Goal: Task Accomplishment & Management: Use online tool/utility

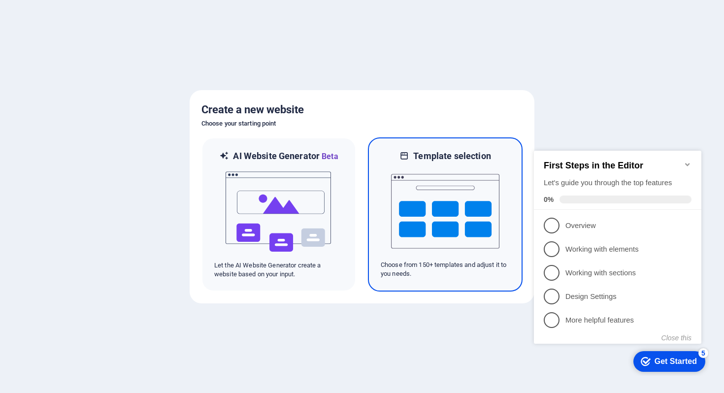
click at [465, 209] on img at bounding box center [445, 211] width 108 height 99
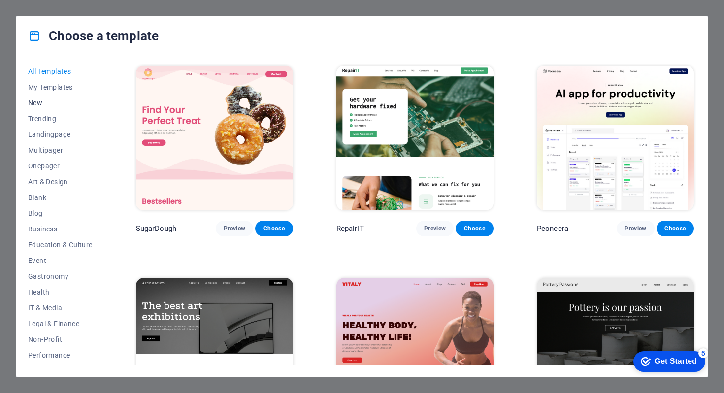
click at [39, 99] on span "New" at bounding box center [60, 103] width 65 height 8
click at [39, 102] on span "New" at bounding box center [60, 103] width 65 height 8
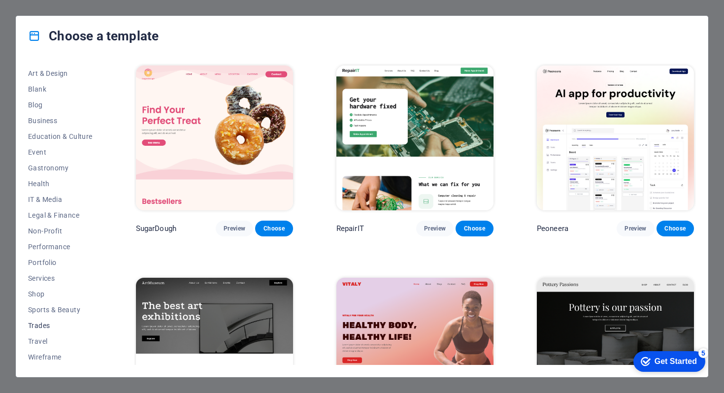
click at [41, 322] on span "Trades" at bounding box center [60, 326] width 65 height 8
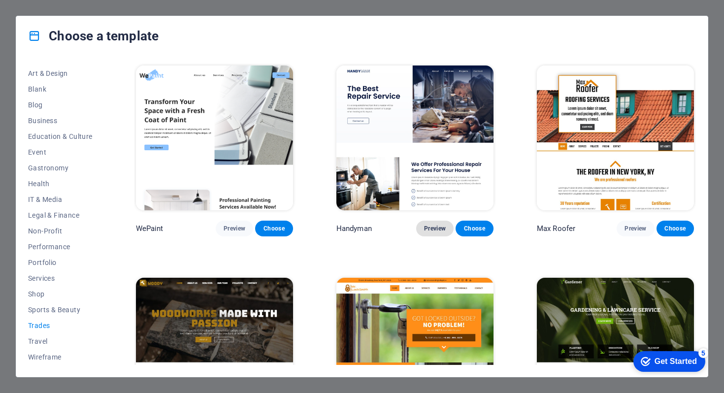
click at [441, 228] on span "Preview" at bounding box center [435, 229] width 22 height 8
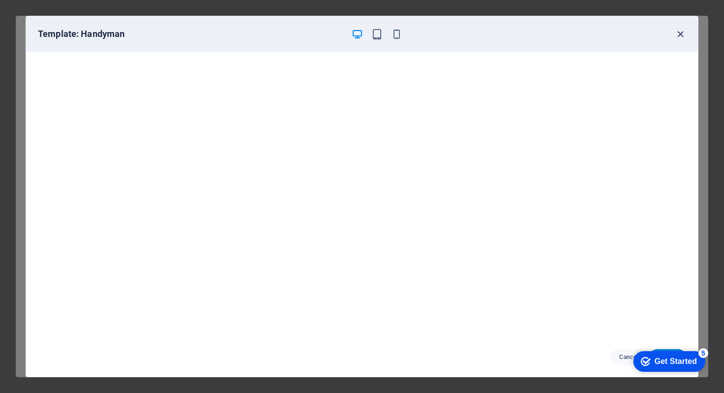
click at [685, 30] on icon "button" at bounding box center [680, 34] width 11 height 11
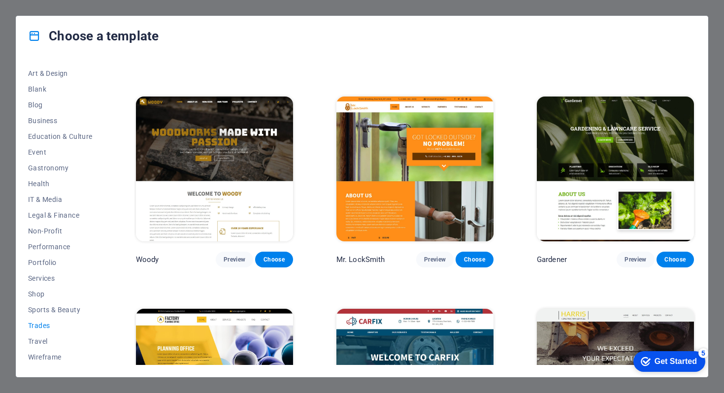
scroll to position [292, 0]
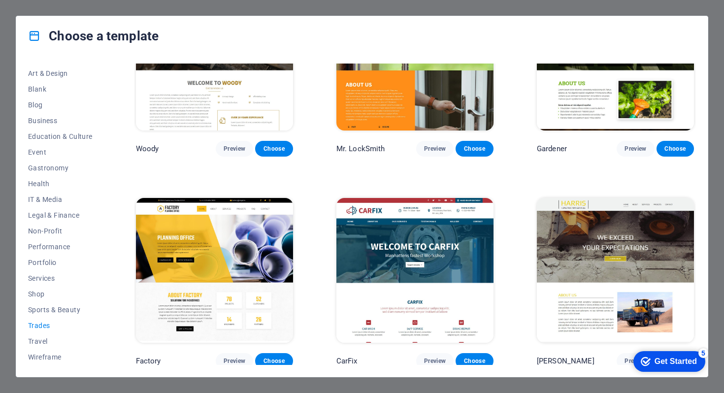
click at [567, 219] on img at bounding box center [615, 270] width 157 height 145
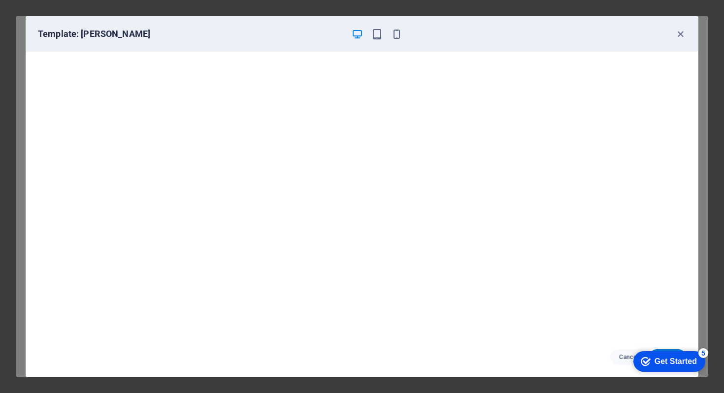
scroll to position [2, 0]
click at [679, 29] on icon "button" at bounding box center [680, 34] width 11 height 11
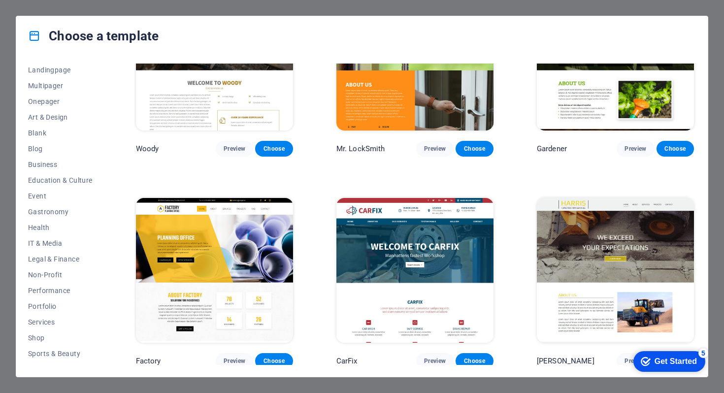
scroll to position [0, 0]
click at [41, 73] on span "All Templates" at bounding box center [60, 71] width 65 height 8
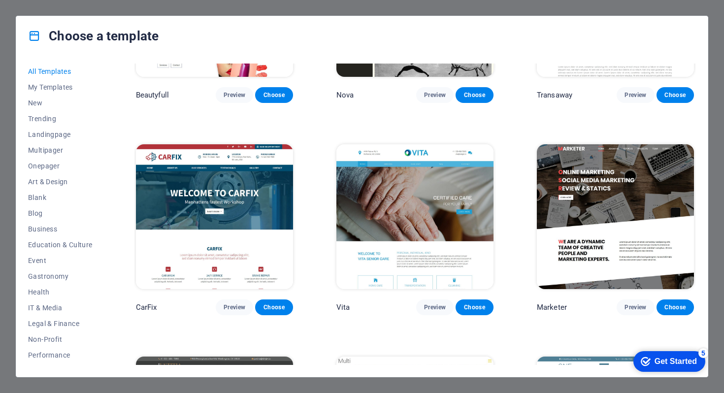
scroll to position [9053, 0]
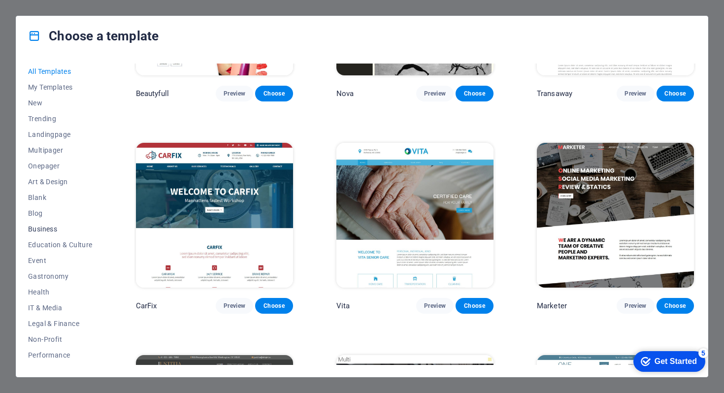
click at [49, 227] on span "Business" at bounding box center [60, 229] width 65 height 8
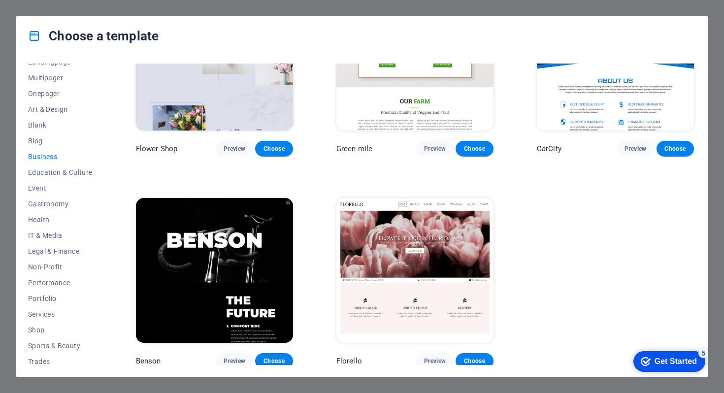
scroll to position [108, 0]
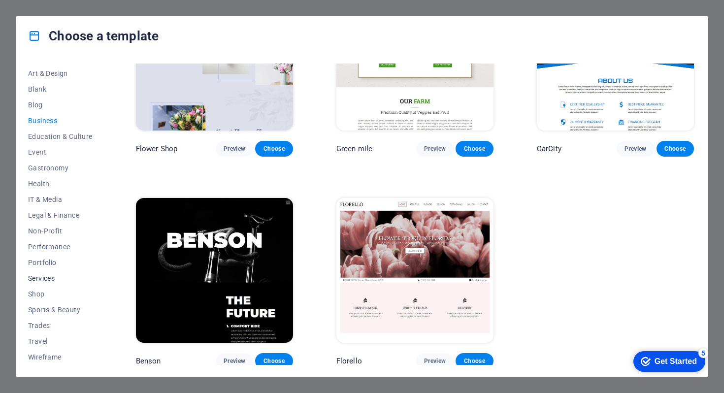
click at [42, 278] on span "Services" at bounding box center [60, 278] width 65 height 8
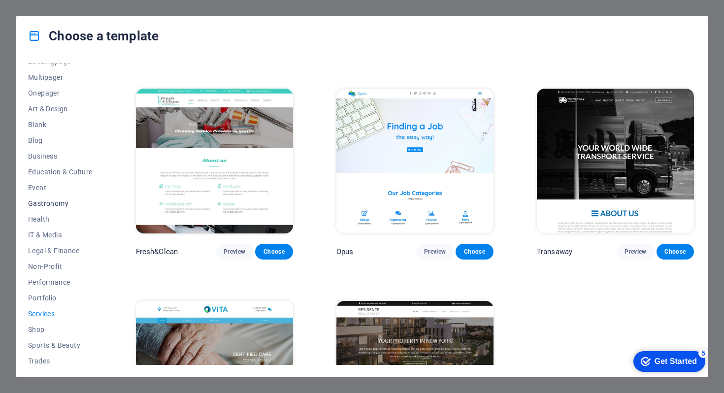
scroll to position [72, 0]
click at [47, 159] on span "Business" at bounding box center [60, 157] width 65 height 8
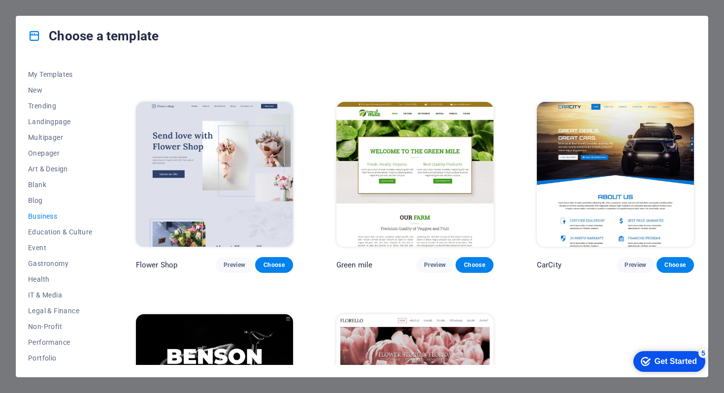
scroll to position [167, 0]
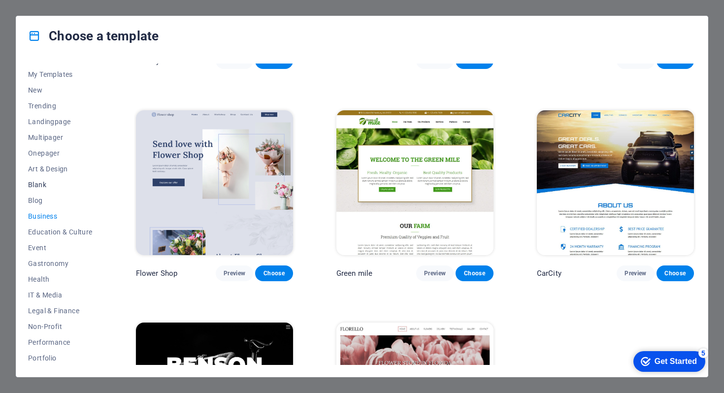
click at [33, 187] on span "Blank" at bounding box center [60, 185] width 65 height 8
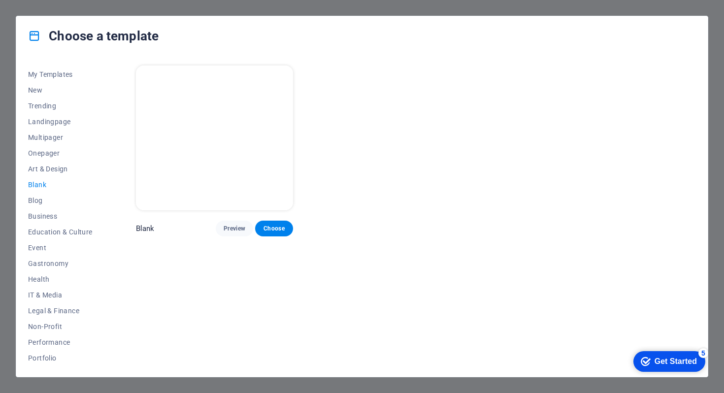
scroll to position [0, 0]
click at [277, 232] on button "Choose" at bounding box center [273, 229] width 37 height 16
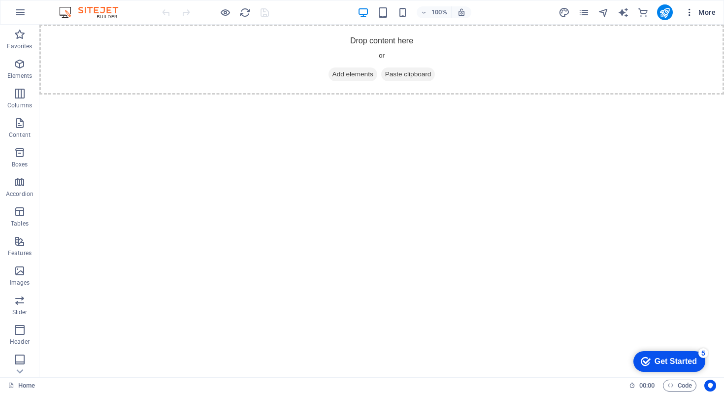
click at [701, 13] on span "More" at bounding box center [700, 12] width 31 height 10
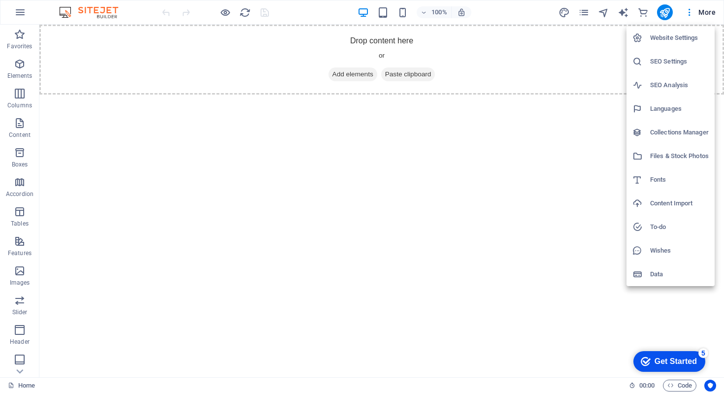
click at [688, 15] on div at bounding box center [362, 196] width 724 height 393
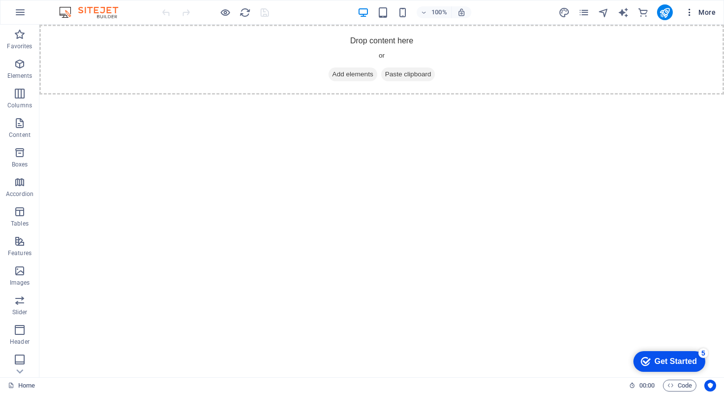
click at [689, 14] on icon "button" at bounding box center [690, 12] width 10 height 10
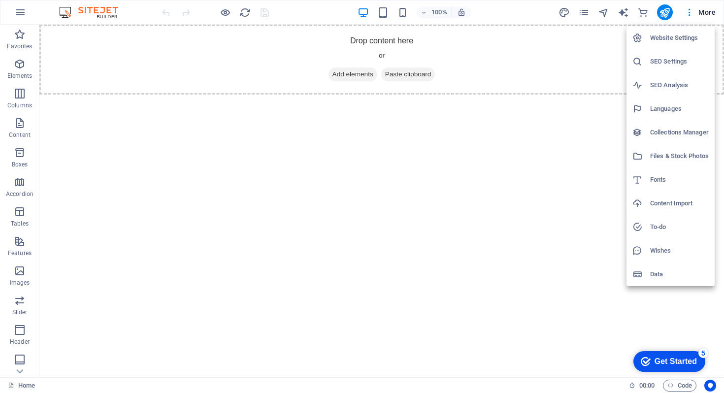
click at [701, 7] on div at bounding box center [362, 196] width 724 height 393
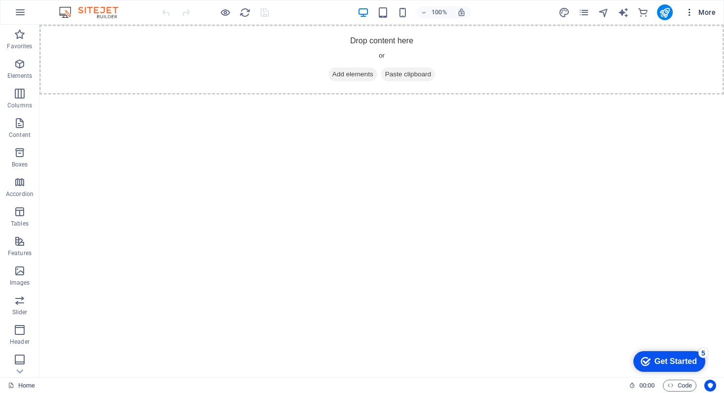
click at [706, 13] on span "More" at bounding box center [700, 12] width 31 height 10
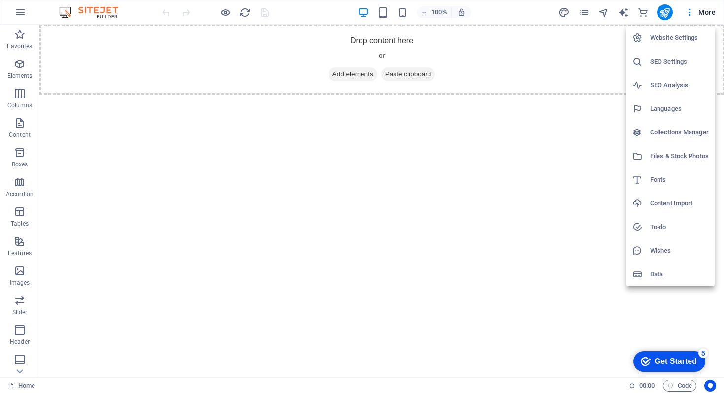
click at [676, 160] on h6 "Files & Stock Photos" at bounding box center [679, 156] width 59 height 12
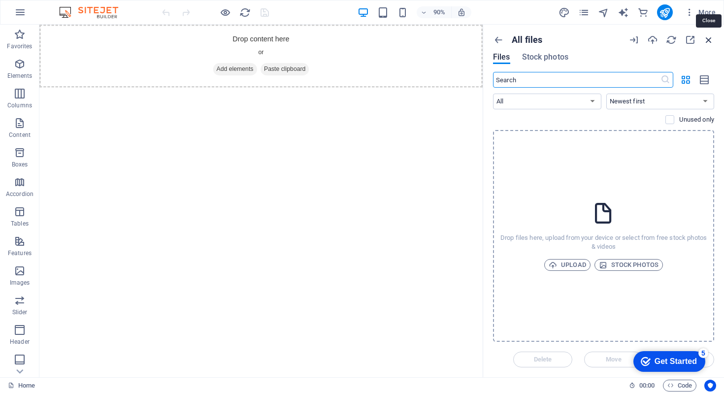
click at [709, 36] on icon "button" at bounding box center [708, 39] width 11 height 11
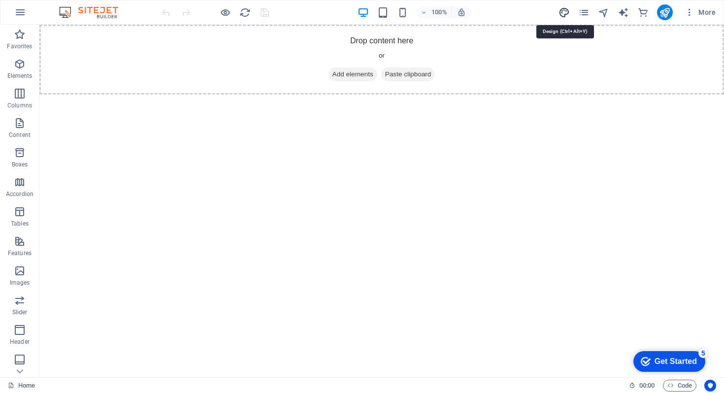
click at [565, 13] on icon "design" at bounding box center [564, 12] width 11 height 11
select select "px"
select select "400"
select select "px"
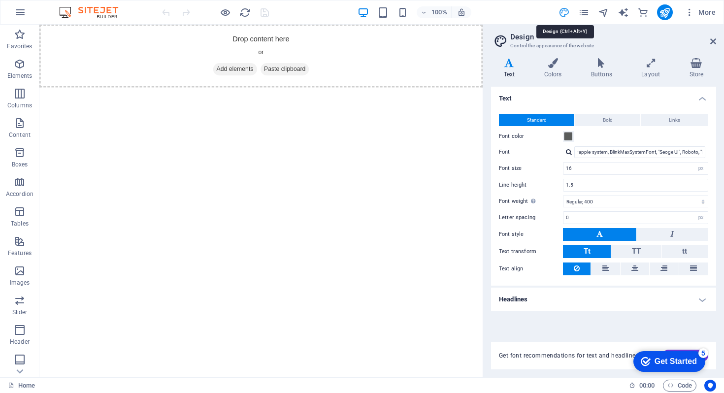
click at [565, 13] on icon "design" at bounding box center [564, 12] width 11 height 11
click at [715, 39] on icon at bounding box center [713, 41] width 6 height 8
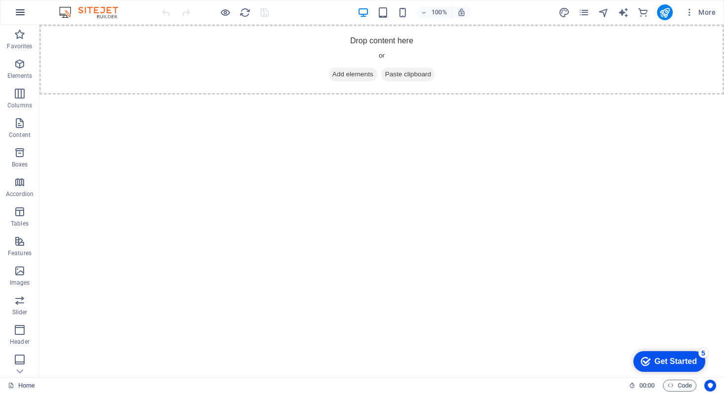
click at [18, 4] on button "button" at bounding box center [20, 12] width 24 height 24
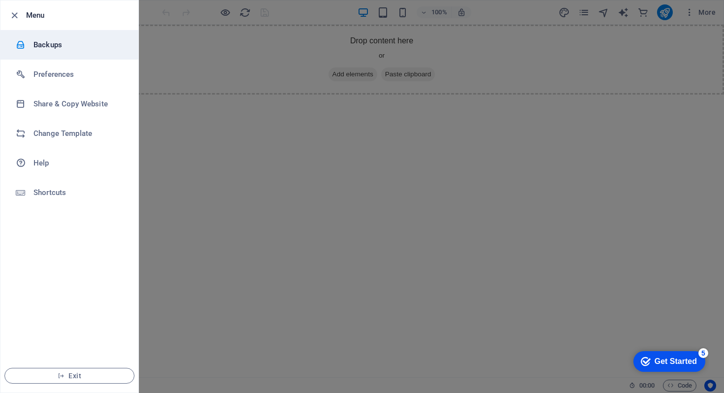
click at [55, 32] on li "Backups" at bounding box center [69, 45] width 138 height 30
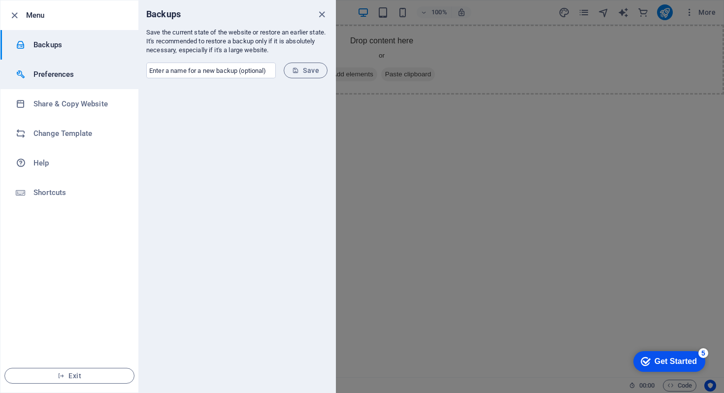
click at [59, 71] on h6 "Preferences" at bounding box center [78, 74] width 91 height 12
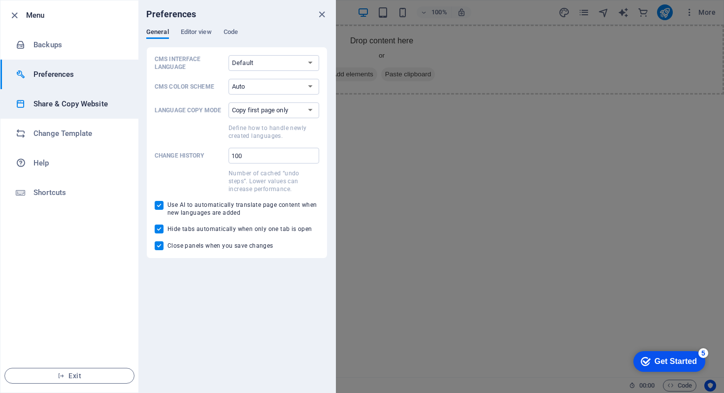
click at [66, 110] on li "Share & Copy Website" at bounding box center [69, 104] width 138 height 30
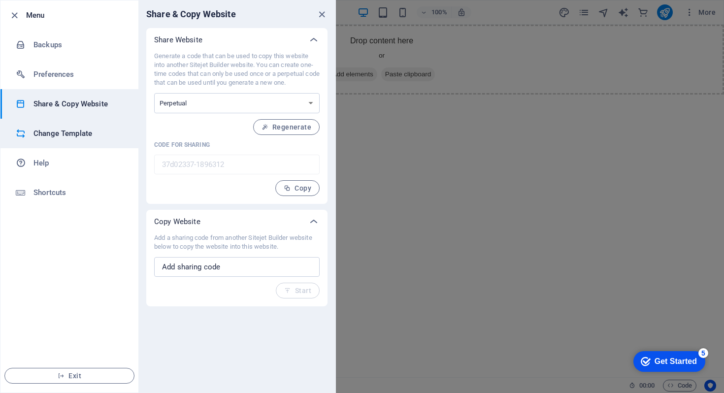
click at [60, 146] on li "Change Template" at bounding box center [69, 134] width 138 height 30
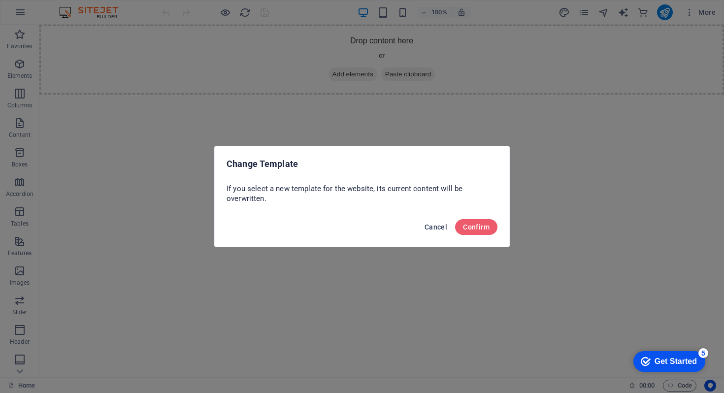
click at [431, 234] on button "Cancel" at bounding box center [436, 227] width 31 height 16
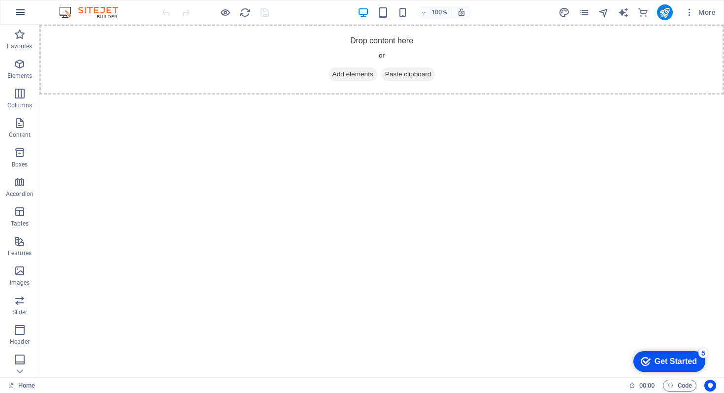
click at [17, 23] on button "button" at bounding box center [20, 12] width 24 height 24
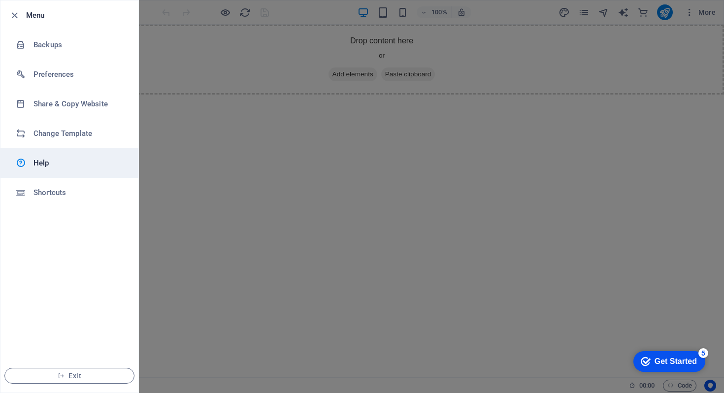
click at [41, 167] on h6 "Help" at bounding box center [78, 163] width 91 height 12
click at [21, 11] on div at bounding box center [17, 15] width 18 height 12
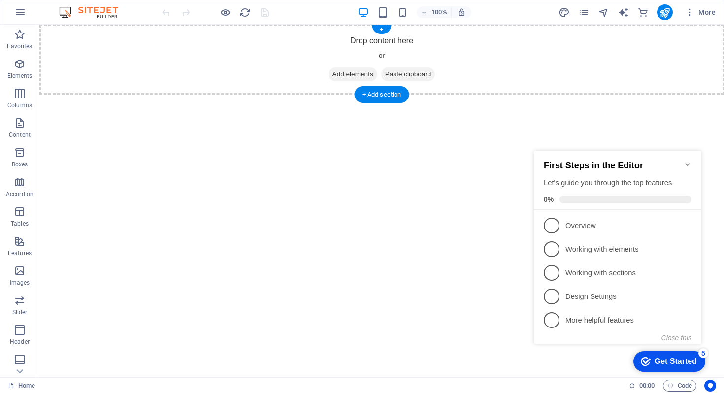
click at [198, 69] on div "Drop content here or Add elements Paste clipboard" at bounding box center [381, 60] width 685 height 70
click at [687, 163] on icon "Minimize checklist" at bounding box center [687, 164] width 4 height 3
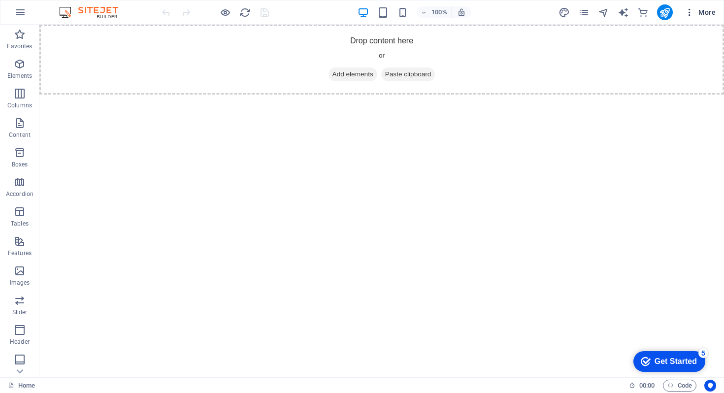
click at [697, 11] on span "More" at bounding box center [700, 12] width 31 height 10
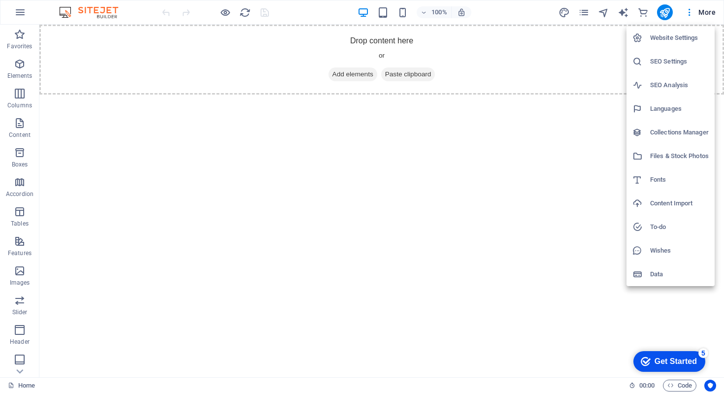
click at [655, 200] on h6 "Content Import" at bounding box center [679, 204] width 59 height 12
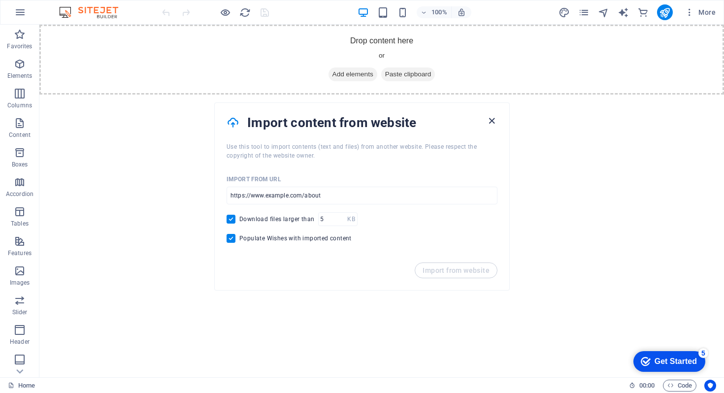
click at [492, 119] on icon "button" at bounding box center [491, 120] width 11 height 11
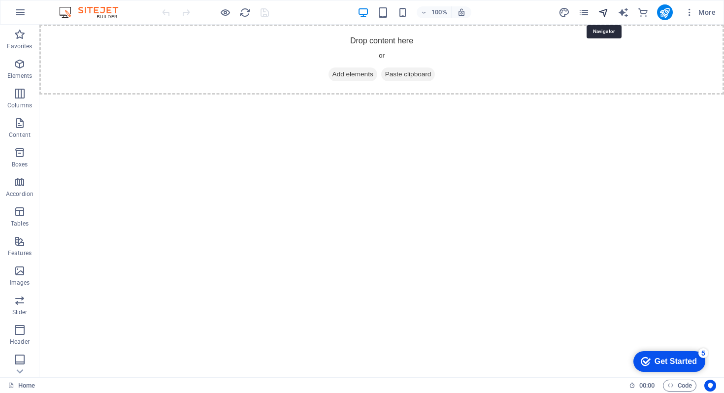
click at [599, 10] on icon "navigator" at bounding box center [603, 12] width 11 height 11
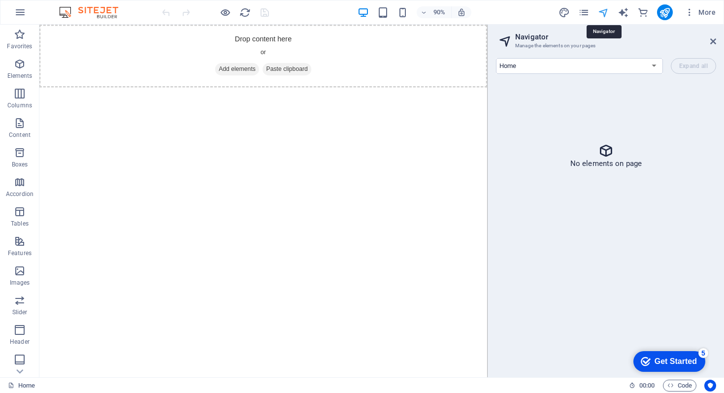
click at [599, 10] on icon "navigator" at bounding box center [603, 12] width 11 height 11
click at [712, 40] on icon at bounding box center [713, 41] width 6 height 8
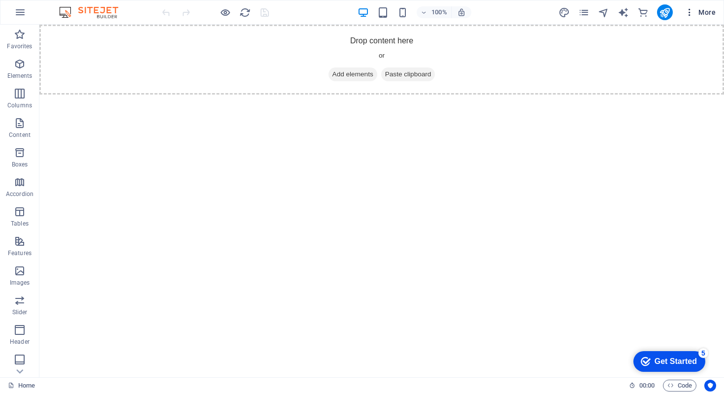
click at [707, 13] on span "More" at bounding box center [700, 12] width 31 height 10
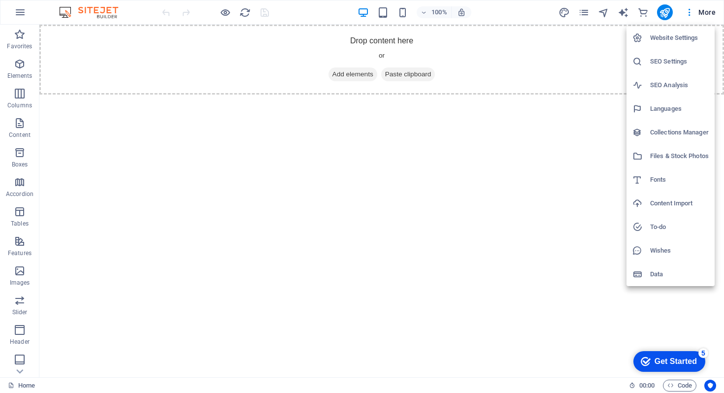
click at [666, 146] on li "Files & Stock Photos" at bounding box center [671, 156] width 88 height 24
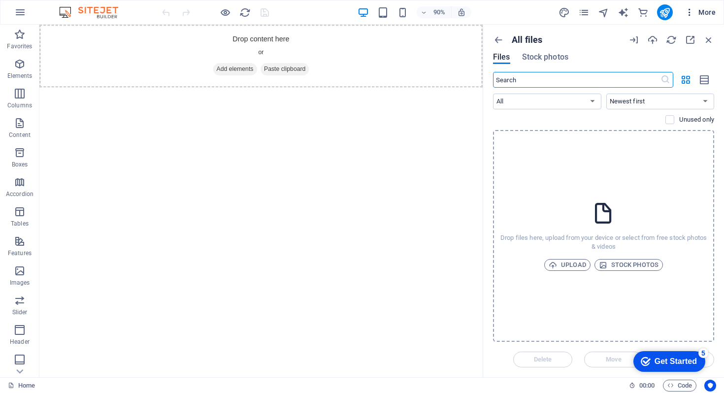
click at [711, 11] on span "More" at bounding box center [700, 12] width 31 height 10
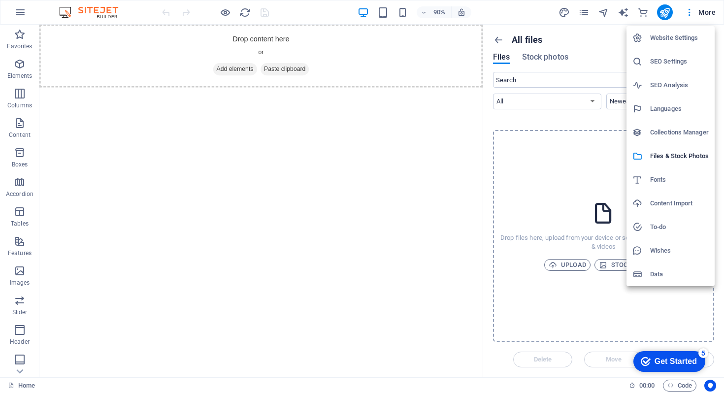
click at [672, 133] on h6 "Collections Manager" at bounding box center [679, 133] width 59 height 12
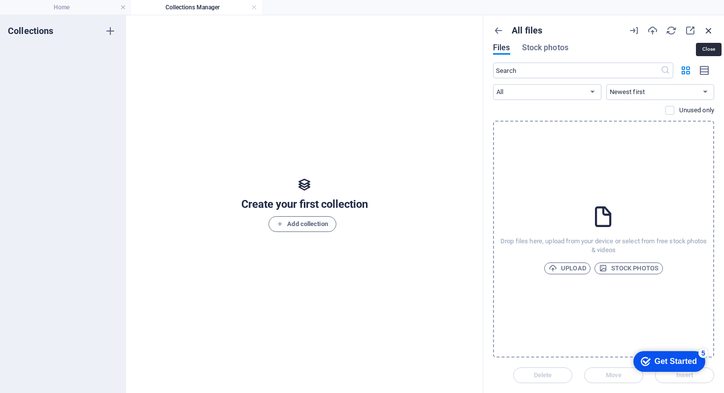
click at [706, 30] on icon "button" at bounding box center [708, 30] width 11 height 11
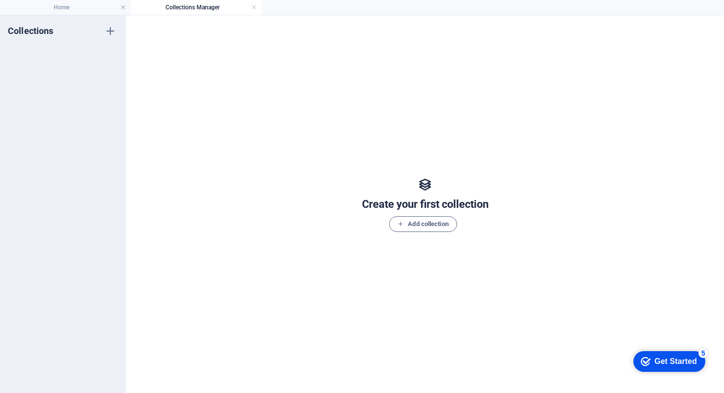
click at [256, 7] on link at bounding box center [254, 7] width 6 height 9
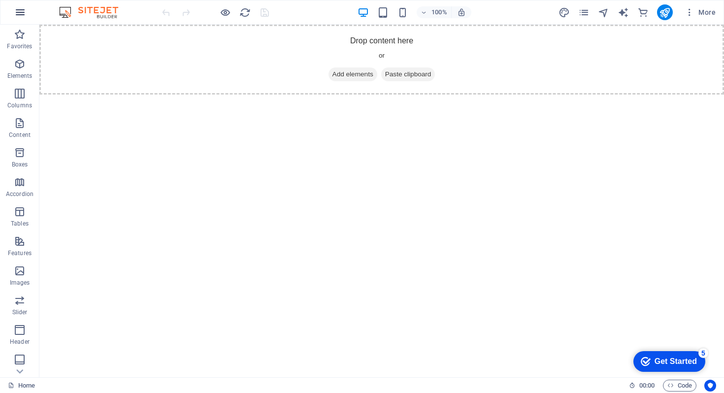
click at [19, 13] on icon "button" at bounding box center [20, 12] width 12 height 12
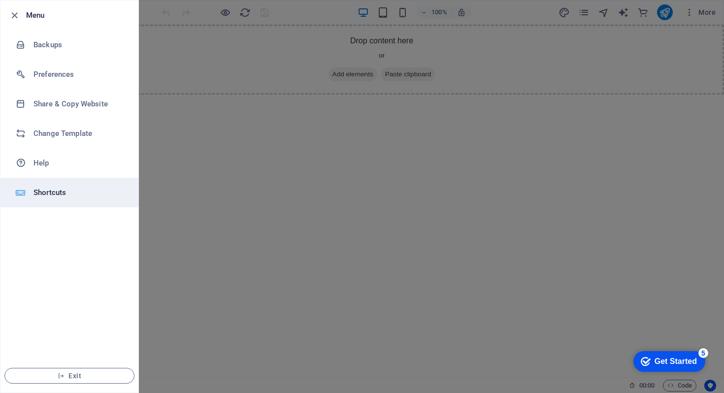
click at [58, 198] on h6 "Shortcuts" at bounding box center [78, 193] width 91 height 12
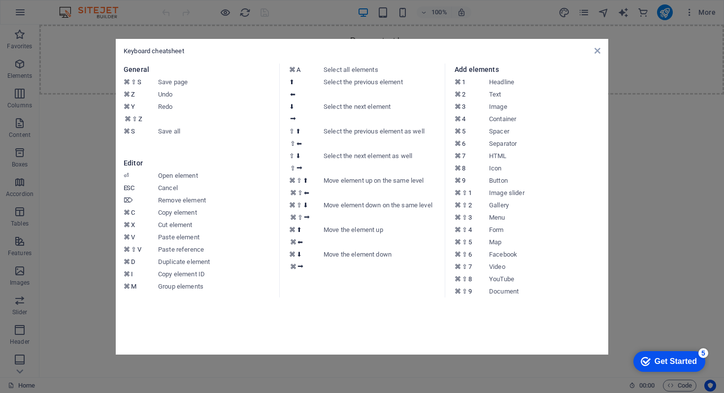
click at [58, 198] on aside "Keyboard cheatsheet General ⌘ ⇧ S Save page ⌘ Z Undo ⌘ Y ⌘ ⇧ Z Redo ⌘ S Save al…" at bounding box center [362, 196] width 724 height 393
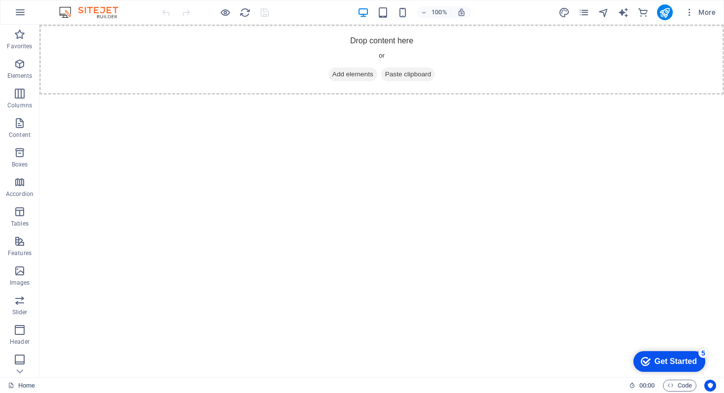
click at [583, 4] on div "More" at bounding box center [639, 12] width 161 height 16
click at [583, 7] on icon "pages" at bounding box center [583, 12] width 11 height 11
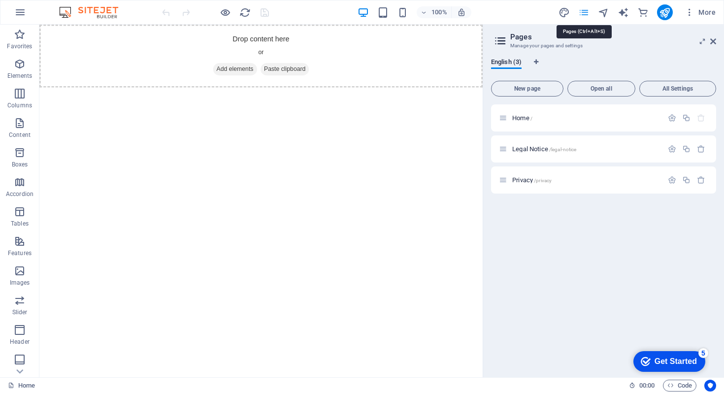
click at [583, 7] on icon "pages" at bounding box center [583, 12] width 11 height 11
click at [712, 42] on icon at bounding box center [713, 41] width 6 height 8
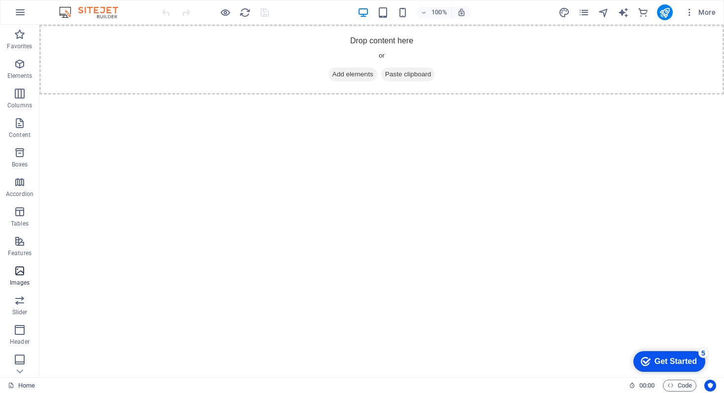
scroll to position [120, 0]
click at [22, 368] on p "Commerce" at bounding box center [20, 370] width 30 height 8
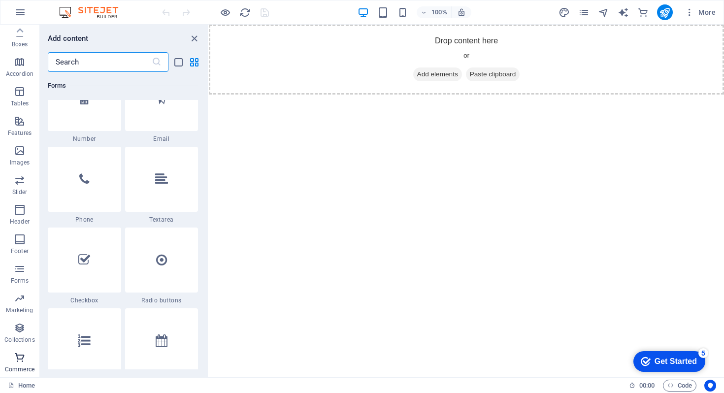
scroll to position [9493, 0]
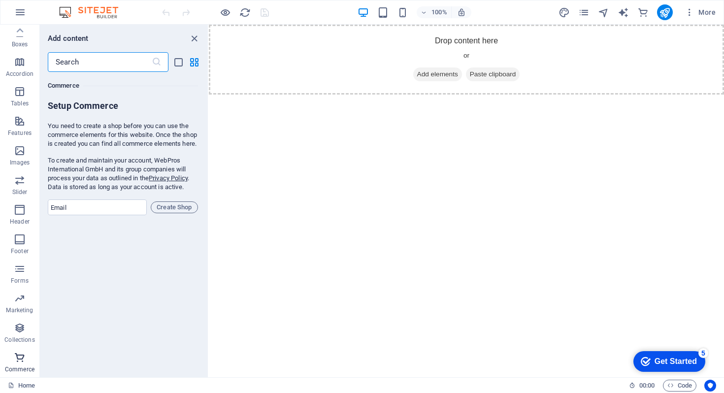
click at [23, 348] on button "Commerce" at bounding box center [19, 363] width 39 height 30
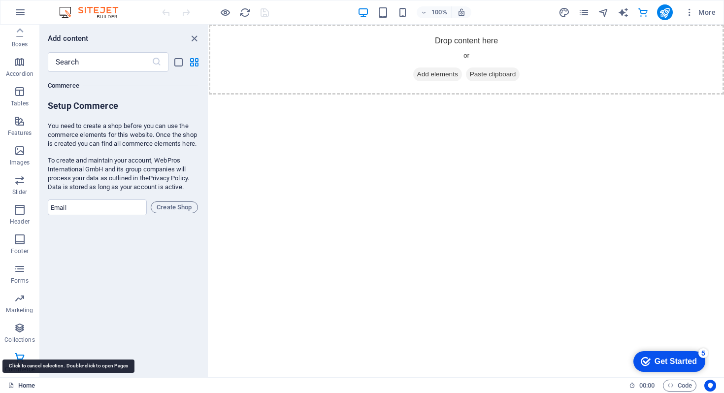
click at [19, 385] on link "Home" at bounding box center [21, 386] width 27 height 12
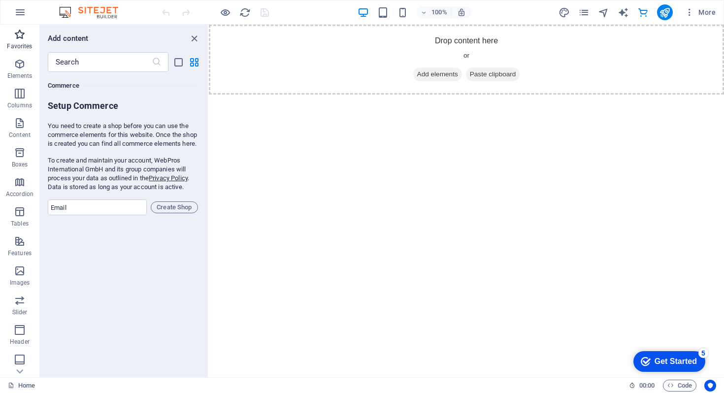
click at [24, 39] on icon "button" at bounding box center [20, 35] width 12 height 12
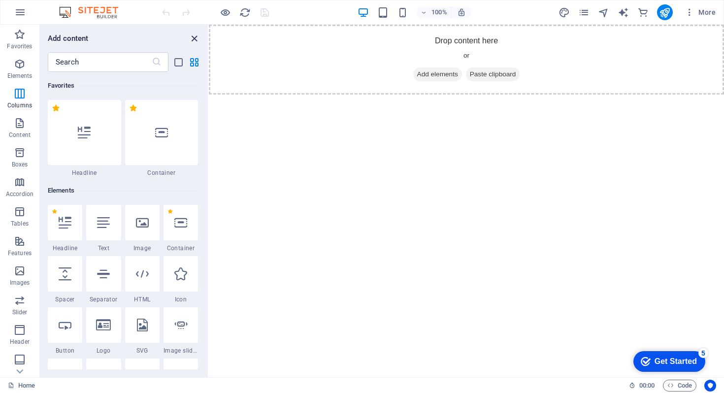
click at [197, 38] on icon "close panel" at bounding box center [194, 38] width 11 height 11
